Goal: Information Seeking & Learning: Find specific fact

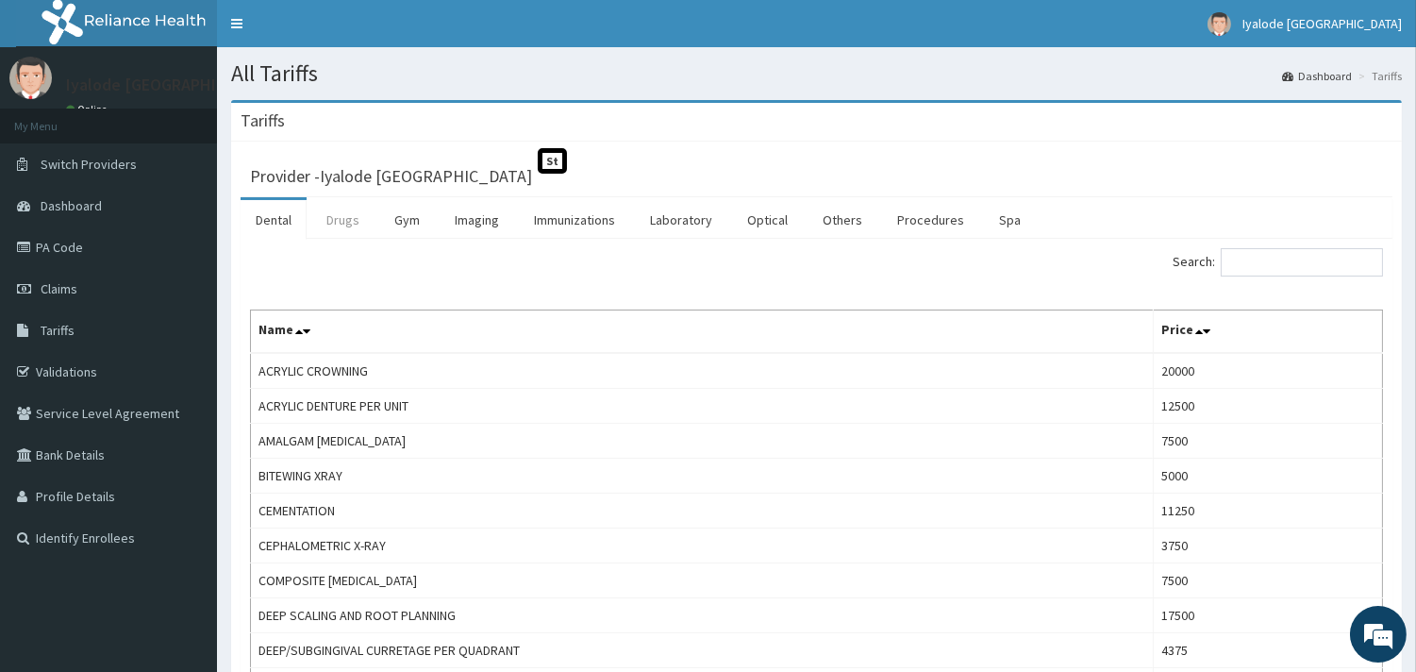
click at [342, 214] on link "Drugs" at bounding box center [342, 220] width 63 height 40
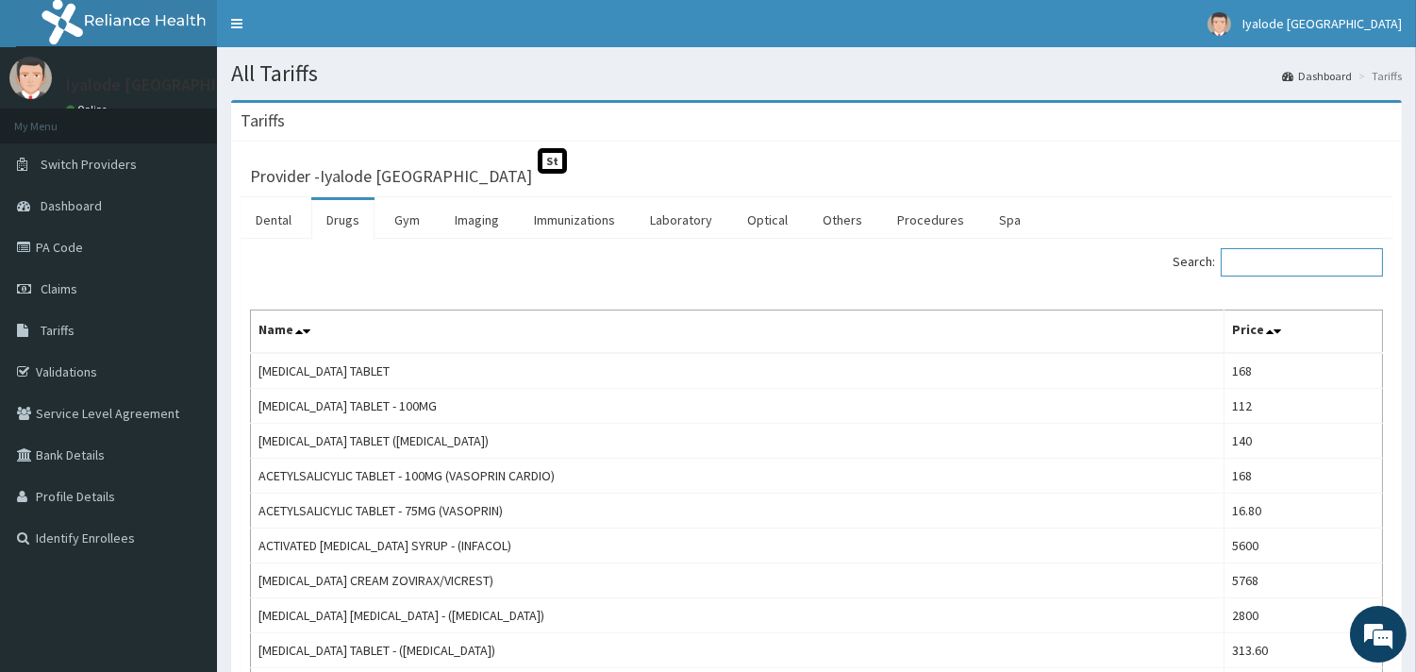
click at [1253, 264] on input "Search:" at bounding box center [1302, 262] width 162 height 28
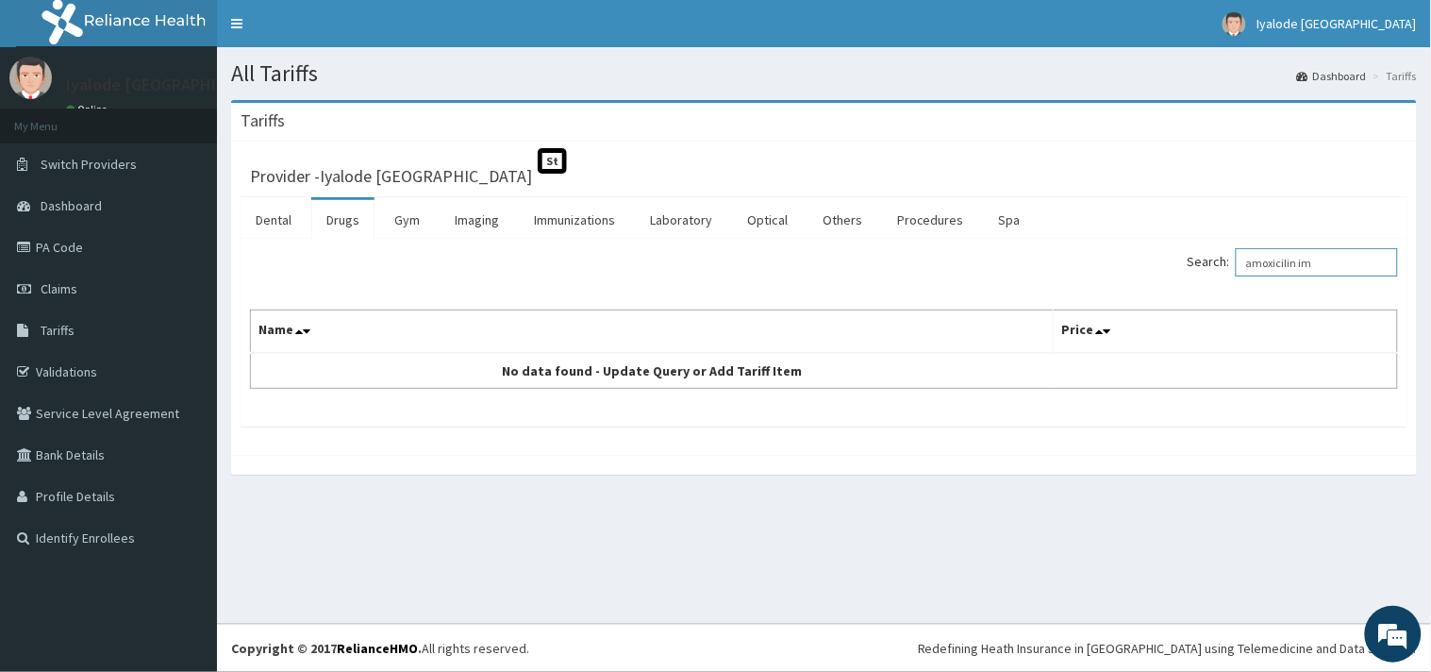
type input "amoxicilin im"
click at [1231, 268] on label "Search: amoxicilin im" at bounding box center [1293, 262] width 210 height 28
click at [1236, 268] on input "amoxicilin im" at bounding box center [1317, 262] width 162 height 28
click at [351, 221] on link "Drugs" at bounding box center [342, 220] width 63 height 40
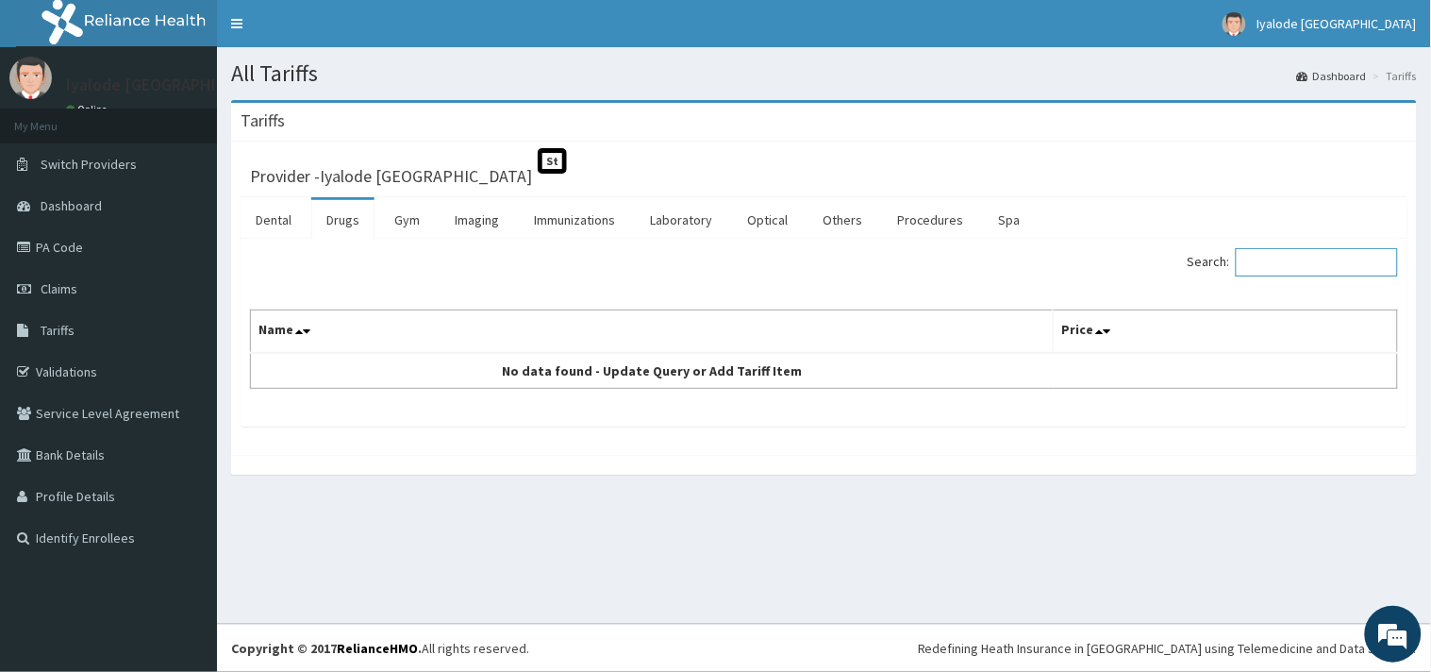
click at [1270, 264] on input "Search:" at bounding box center [1317, 262] width 162 height 28
type input "im [MEDICAL_DATA]"
click at [1226, 268] on label "Search: im [MEDICAL_DATA]" at bounding box center [1293, 262] width 210 height 28
click at [1236, 268] on input "im [MEDICAL_DATA]" at bounding box center [1317, 262] width 162 height 28
click at [336, 220] on link "Drugs" at bounding box center [342, 220] width 63 height 40
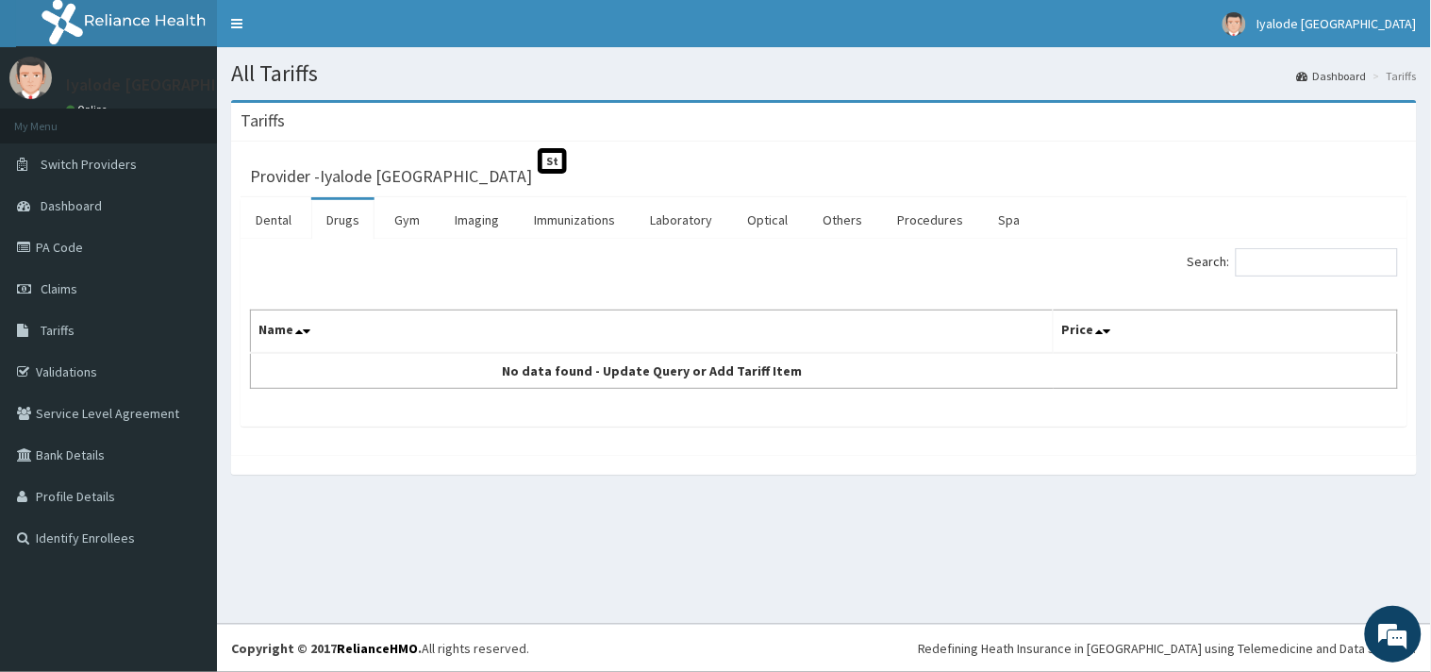
click at [336, 220] on link "Drugs" at bounding box center [342, 220] width 63 height 40
click at [1108, 331] on icon at bounding box center [1107, 331] width 8 height 13
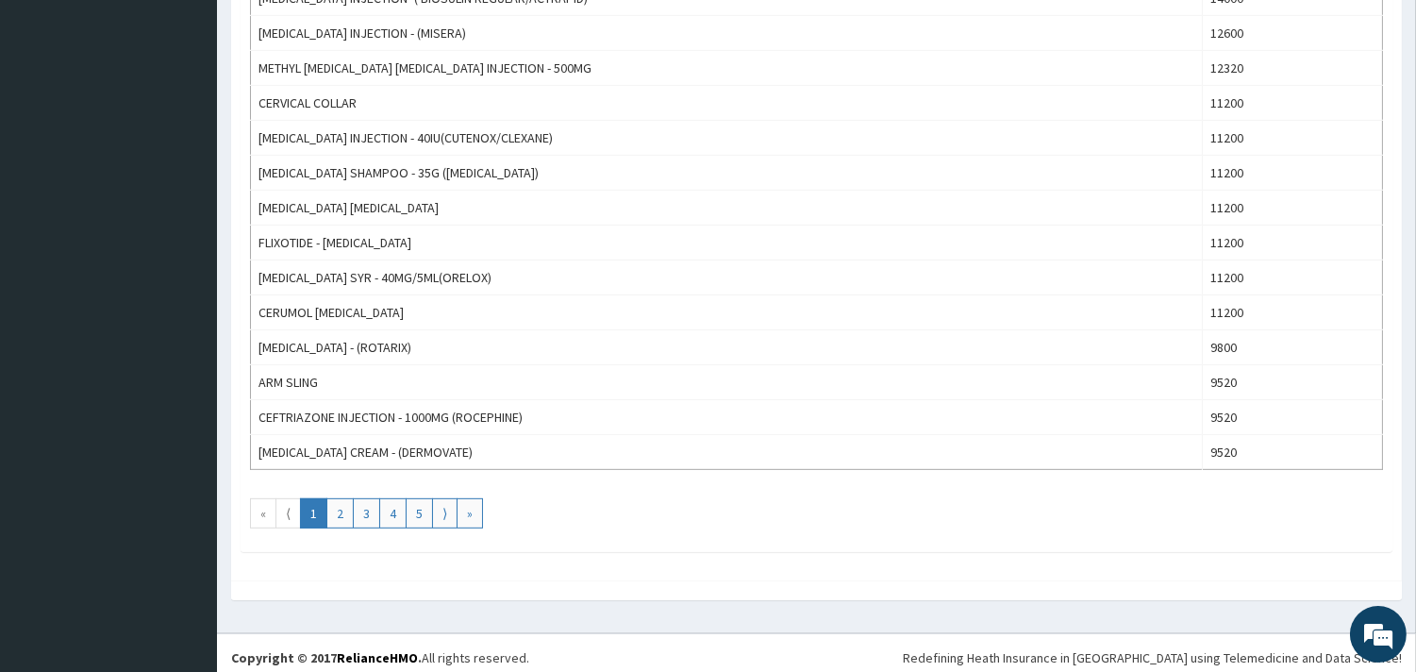
scroll to position [1643, 0]
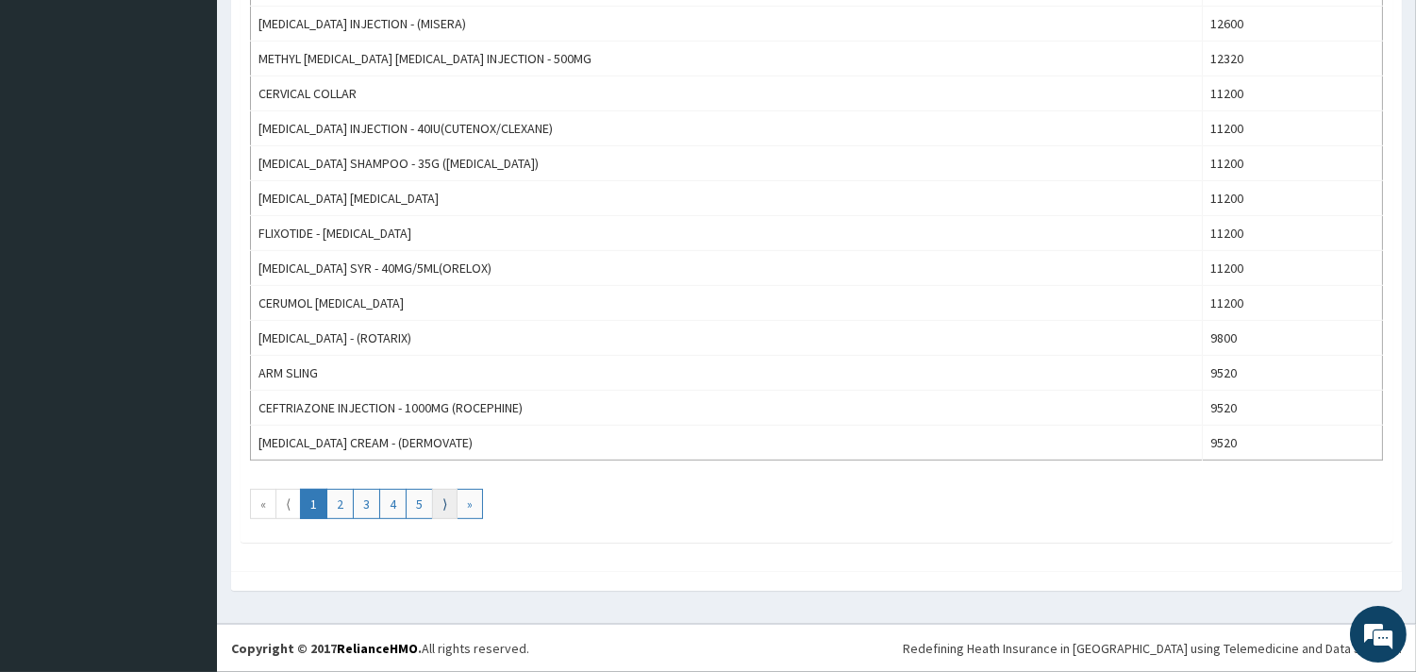
click at [449, 504] on link "⟩" at bounding box center [444, 504] width 25 height 30
